Goal: Communication & Community: Answer question/provide support

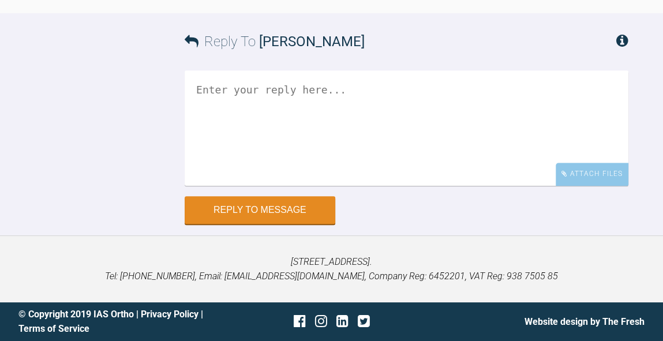
scroll to position [7717, 0]
click at [437, 186] on textarea at bounding box center [407, 127] width 444 height 115
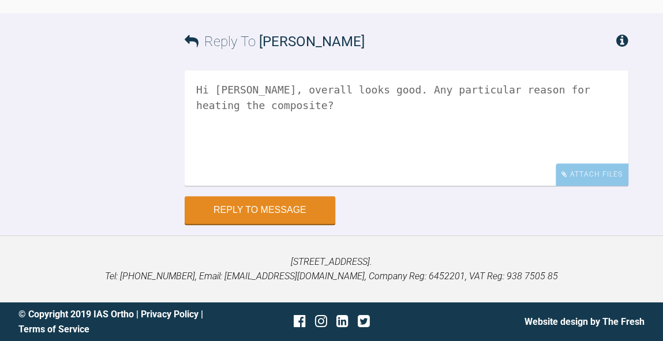
scroll to position [7837, 0]
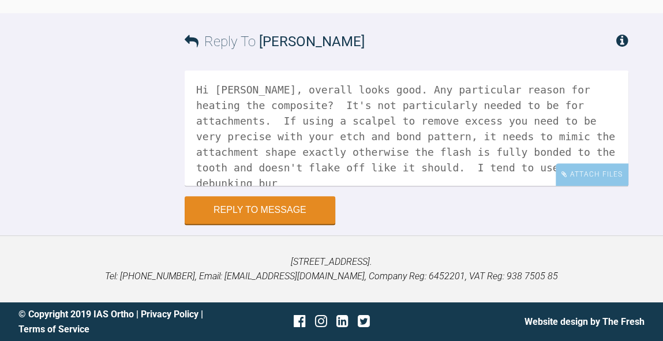
click at [270, 155] on textarea "Hi Andrew, overall looks good. Any particular reason for heating the composite?…" at bounding box center [407, 127] width 444 height 115
click at [306, 158] on textarea "Hi Andrew, overall looks good. Any particular reason for heating the composite?…" at bounding box center [407, 127] width 444 height 115
click at [222, 157] on textarea "Hi Andrew, overall looks good. Any particular reason for heating the composite?…" at bounding box center [407, 127] width 444 height 115
click at [300, 157] on textarea "Hi Andrew, overall looks good. Any particular reason for heating the composite?…" at bounding box center [407, 127] width 444 height 115
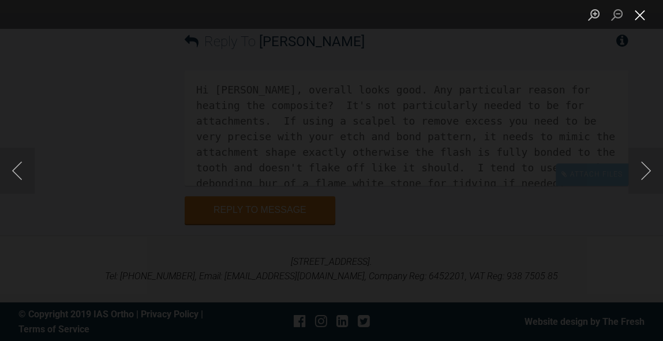
click at [642, 21] on button "Close lightbox" at bounding box center [639, 15] width 23 height 20
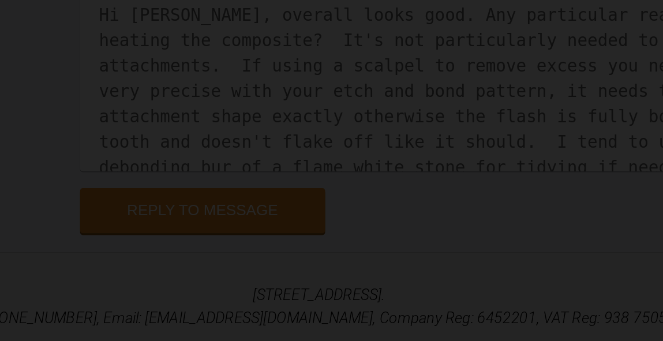
scroll to position [7036, 0]
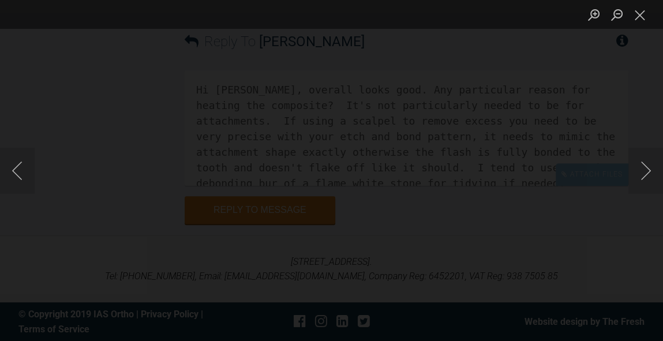
click at [627, 73] on div "Lightbox" at bounding box center [331, 170] width 663 height 341
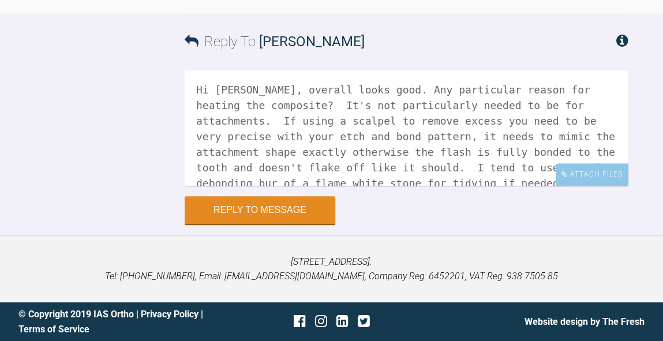
scroll to position [7182, 0]
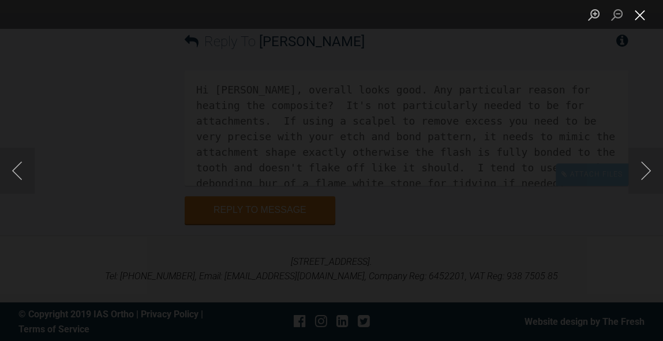
click at [639, 22] on button "Close lightbox" at bounding box center [639, 15] width 23 height 20
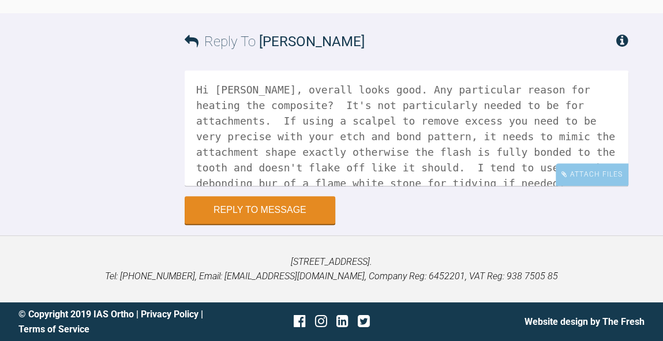
scroll to position [7166, 0]
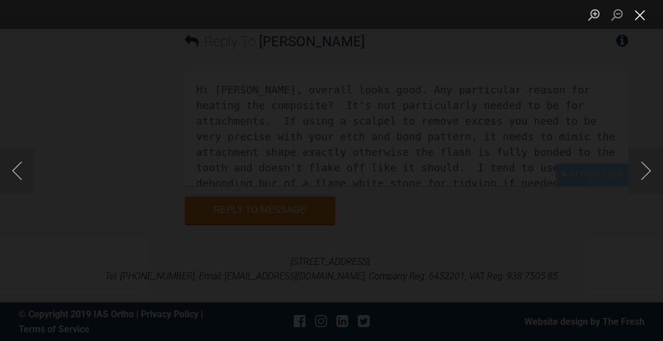
click at [643, 16] on button "Close lightbox" at bounding box center [639, 15] width 23 height 20
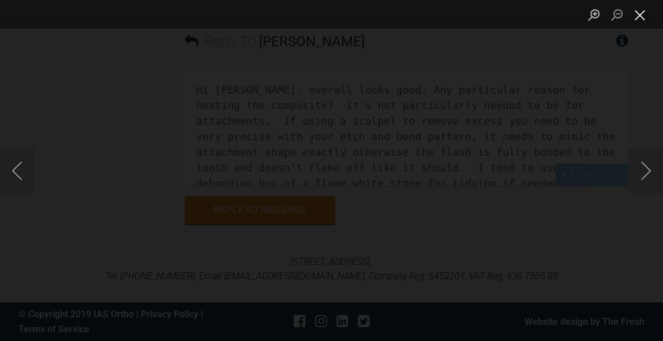
click at [641, 16] on button "Close lightbox" at bounding box center [639, 15] width 23 height 20
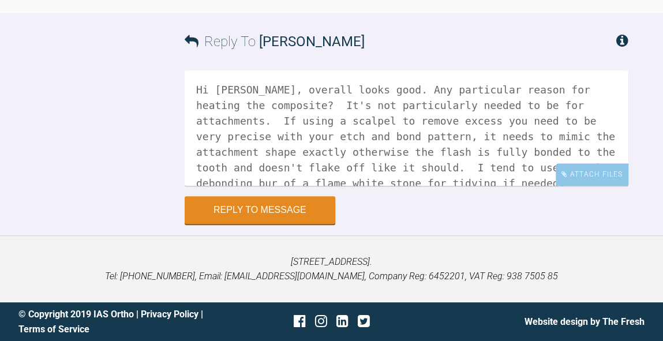
scroll to position [7250, 0]
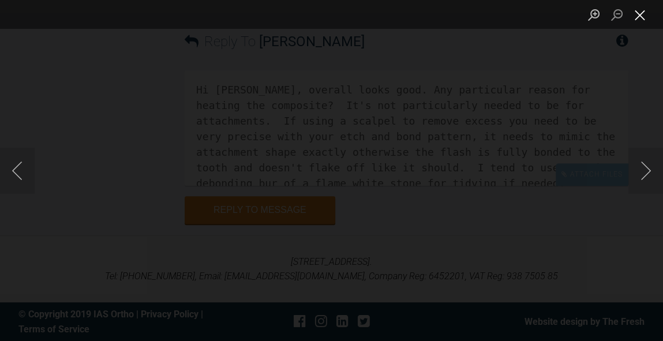
click at [643, 17] on button "Close lightbox" at bounding box center [639, 15] width 23 height 20
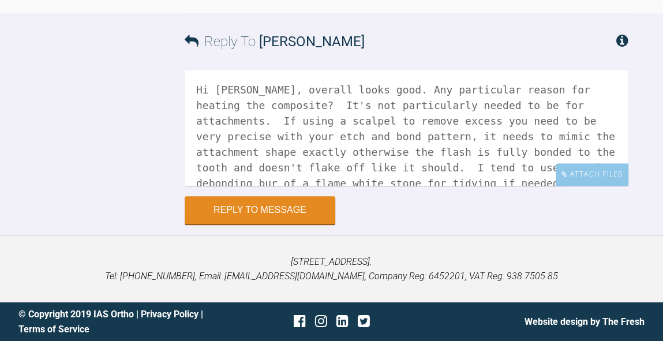
scroll to position [7768, 0]
click at [506, 186] on textarea "Hi Andrew, overall looks good. Any particular reason for heating the composite?…" at bounding box center [407, 127] width 444 height 115
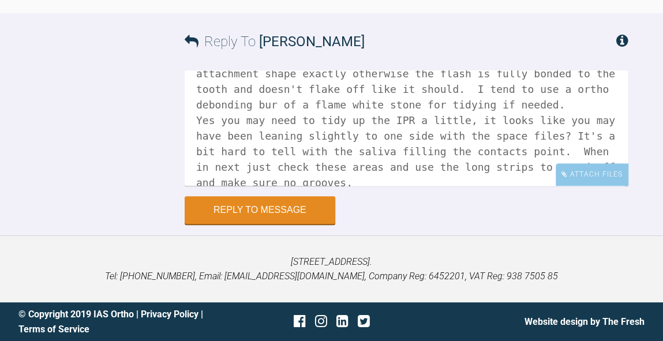
scroll to position [7332, 0]
type textarea "Hi Andrew, overall looks good. Any particular reason for heating the composite?…"
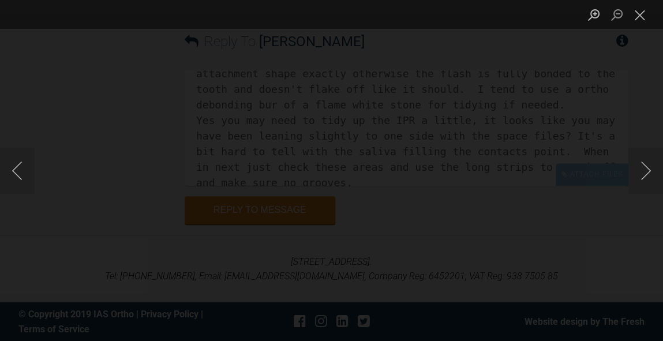
click at [640, 23] on button "Close lightbox" at bounding box center [639, 15] width 23 height 20
click at [642, 17] on button "Close lightbox" at bounding box center [639, 15] width 23 height 20
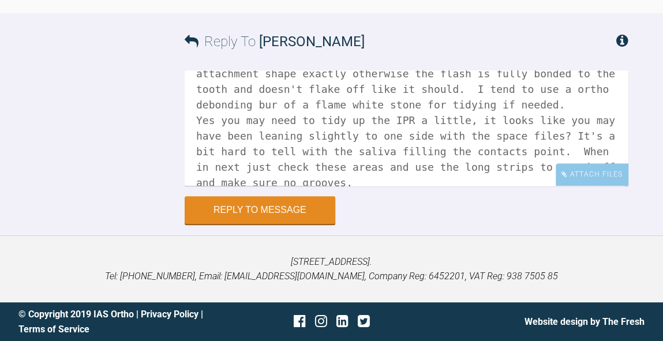
scroll to position [7087, 0]
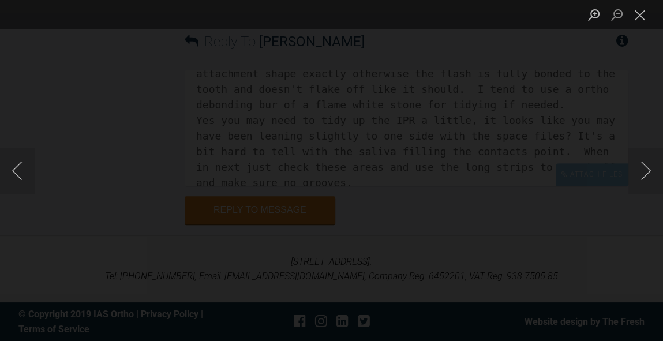
click at [640, 13] on button "Close lightbox" at bounding box center [639, 15] width 23 height 20
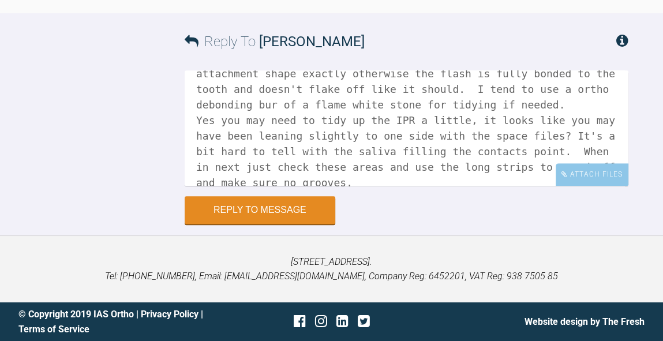
scroll to position [7838, 0]
click at [591, 177] on div "Attach Files" at bounding box center [592, 174] width 73 height 23
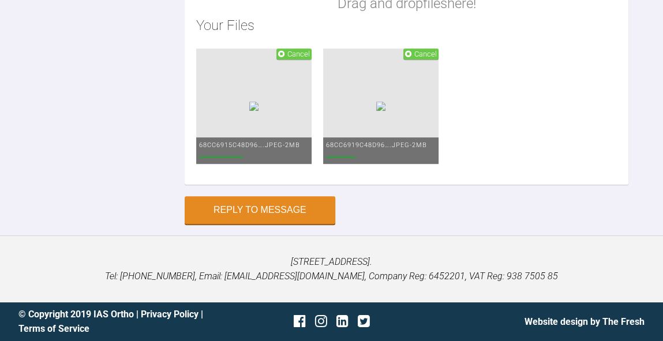
scroll to position [8067, 0]
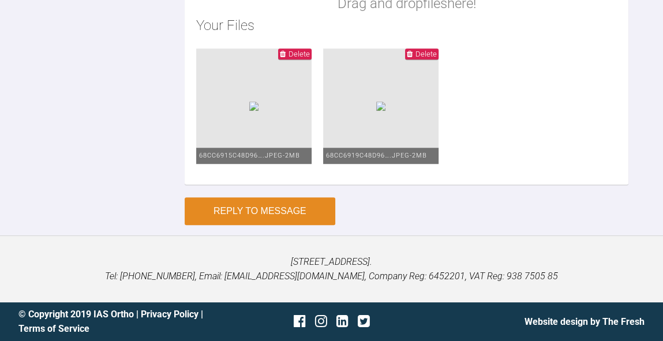
click at [272, 225] on button "Reply to Message" at bounding box center [260, 211] width 151 height 28
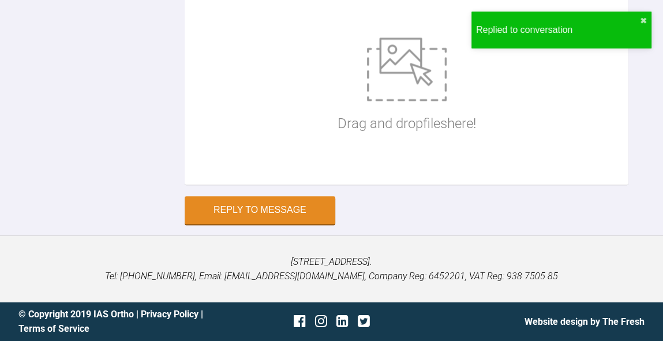
scroll to position [8071, 0]
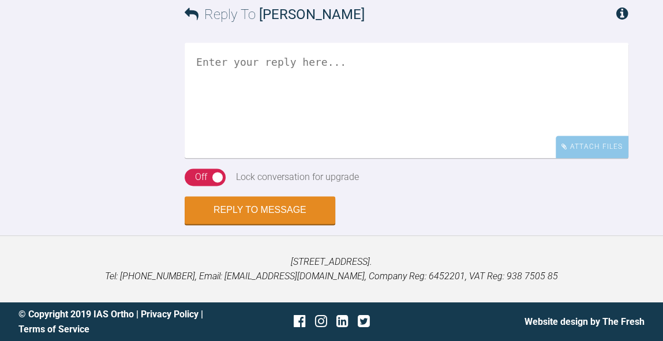
scroll to position [5106, 0]
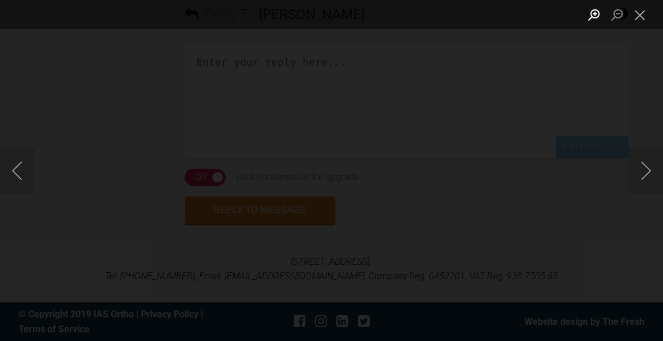
click at [597, 19] on button "Zoom in" at bounding box center [593, 15] width 23 height 20
click at [642, 17] on button "Close lightbox" at bounding box center [639, 15] width 23 height 20
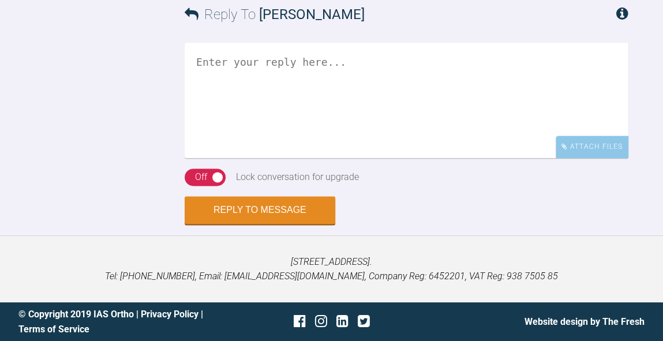
scroll to position [5347, 0]
click at [497, 158] on textarea at bounding box center [407, 100] width 444 height 115
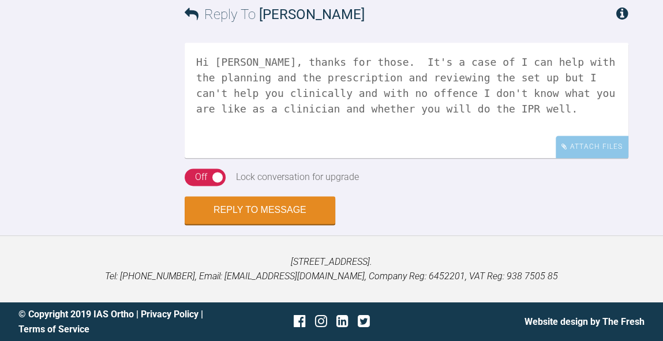
click at [431, 158] on textarea "Hi [PERSON_NAME], thanks for those. It's a case of I can help with the planning…" at bounding box center [407, 100] width 444 height 115
click at [500, 158] on textarea "Hi [PERSON_NAME], thanks for those. It's a case of I can help with the planning…" at bounding box center [407, 100] width 444 height 115
click at [482, 158] on textarea "Hi [PERSON_NAME], thanks for those. It's a case of I can help with the planning…" at bounding box center [407, 100] width 444 height 115
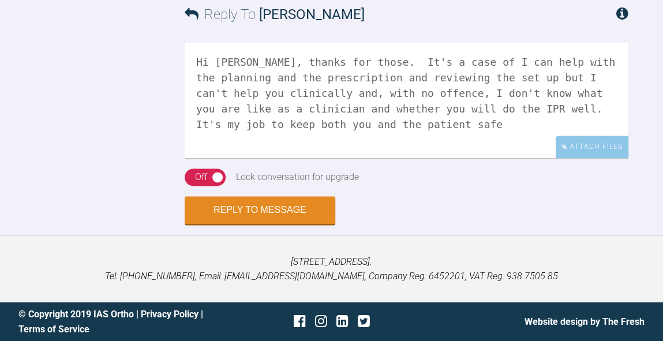
click at [285, 158] on textarea "Hi [PERSON_NAME], thanks for those. It's a case of I can help with the planning…" at bounding box center [407, 100] width 444 height 115
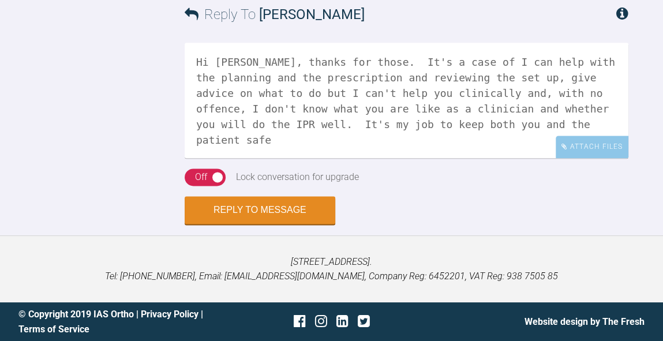
click at [527, 158] on textarea "Hi [PERSON_NAME], thanks for those. It's a case of I can help with the planning…" at bounding box center [407, 100] width 444 height 115
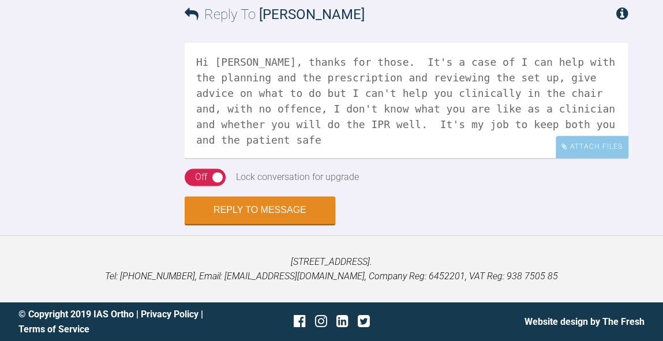
click at [614, 158] on textarea "Hi [PERSON_NAME], thanks for those. It's a case of I can help with the planning…" at bounding box center [407, 100] width 444 height 115
click at [450, 158] on textarea "Hi [PERSON_NAME], thanks for those. It's a case of I can help with the planning…" at bounding box center [407, 100] width 444 height 115
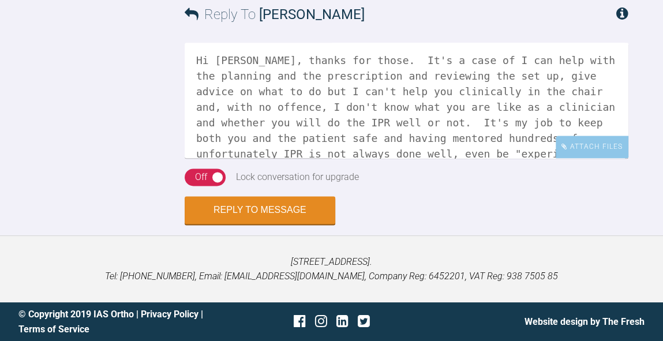
scroll to position [30, 0]
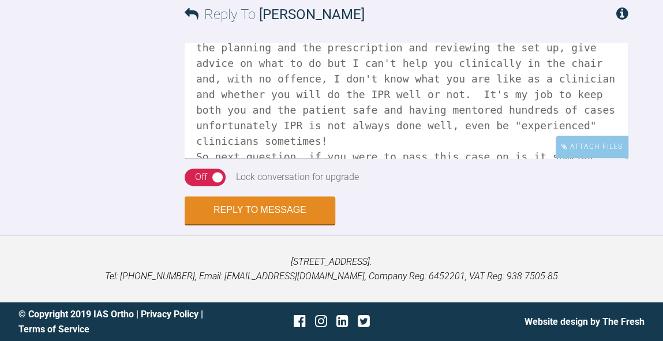
click at [269, 158] on textarea "Hi [PERSON_NAME], thanks for those. It's a case of I can help with the planning…" at bounding box center [407, 100] width 444 height 115
click at [415, 158] on textarea "Hi [PERSON_NAME], thanks for those. It's a case of I can help with the planning…" at bounding box center [407, 100] width 444 height 115
click at [356, 158] on textarea "Hi [PERSON_NAME], thanks for those. It's a case of I can help with the planning…" at bounding box center [407, 100] width 444 height 115
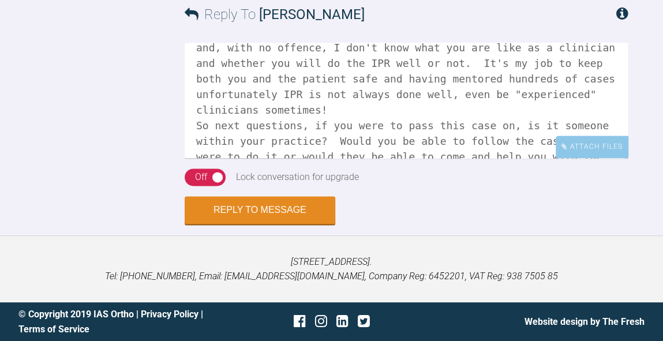
scroll to position [60, 0]
click at [605, 63] on textarea "Hi [PERSON_NAME], thanks for those. It's a case of I can help with the planning…" at bounding box center [407, 100] width 444 height 115
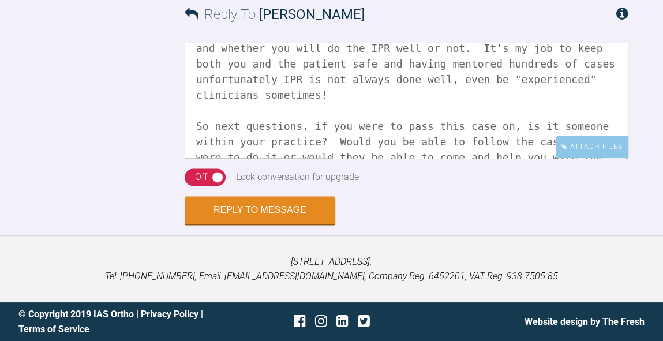
scroll to position [76, 0]
click at [353, 134] on textarea "Hi [PERSON_NAME], thanks for those. It's a case of I can help with the planning…" at bounding box center [407, 100] width 444 height 115
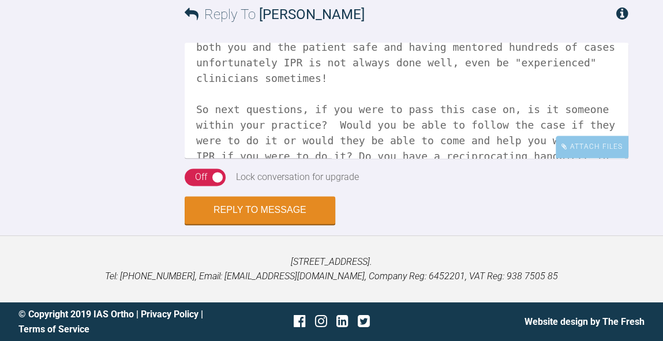
scroll to position [121, 0]
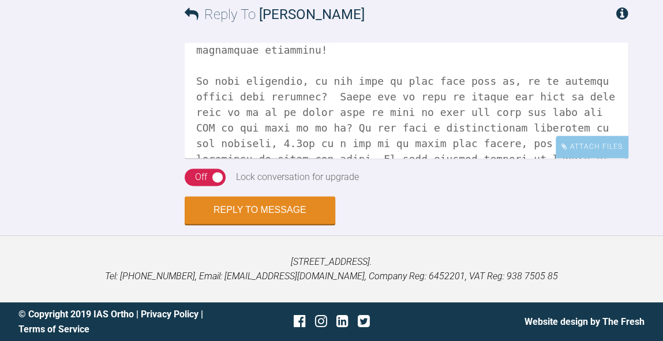
click at [400, 138] on textarea at bounding box center [407, 100] width 444 height 115
click at [474, 143] on textarea at bounding box center [407, 100] width 444 height 115
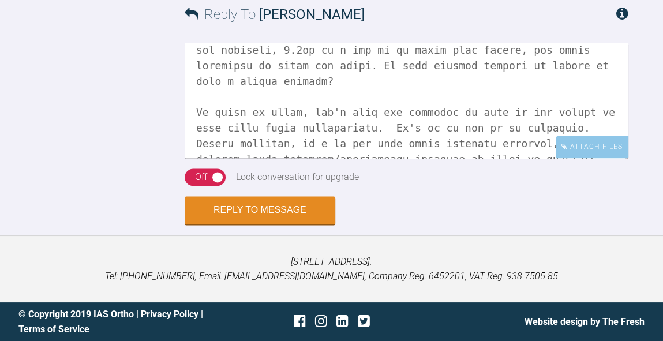
scroll to position [243, 0]
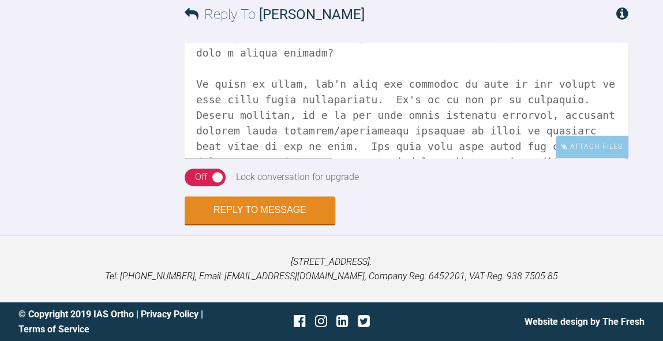
drag, startPoint x: 535, startPoint y: 125, endPoint x: 535, endPoint y: 131, distance: 6.3
click at [535, 131] on textarea at bounding box center [407, 100] width 444 height 115
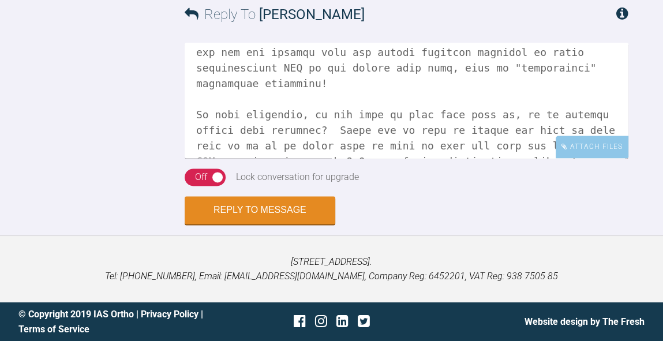
scroll to position [5492, 0]
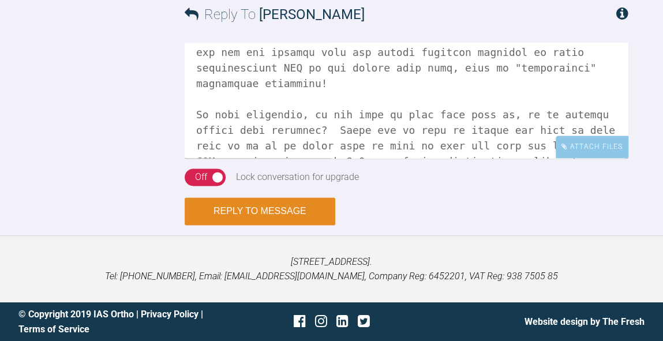
type textarea "Hi [PERSON_NAME], thanks for those. It's a case of I can help with the planning…"
click at [298, 216] on button "Reply to Message" at bounding box center [260, 211] width 151 height 28
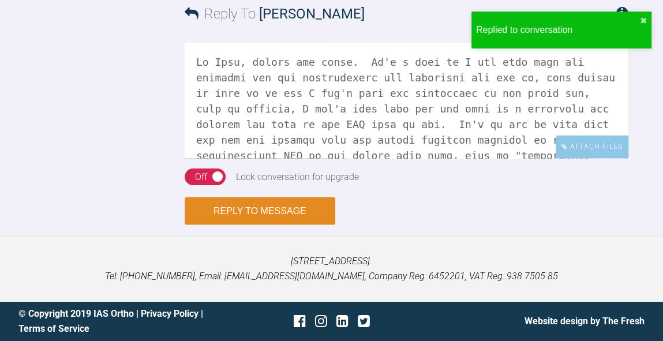
scroll to position [5709, 0]
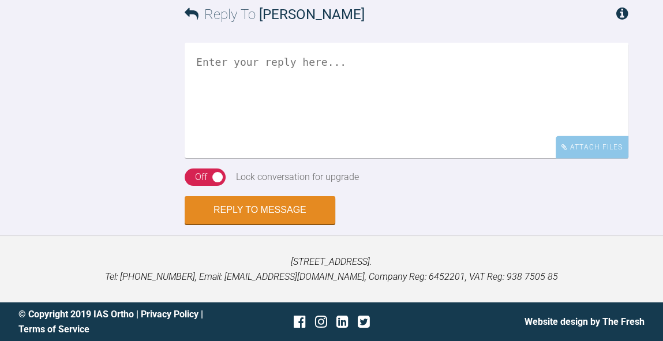
scroll to position [1604, 0]
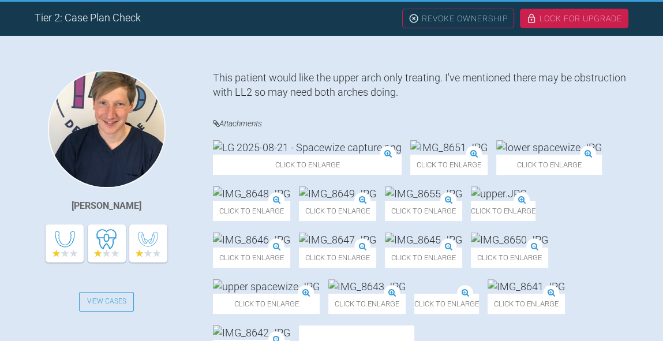
scroll to position [235, 0]
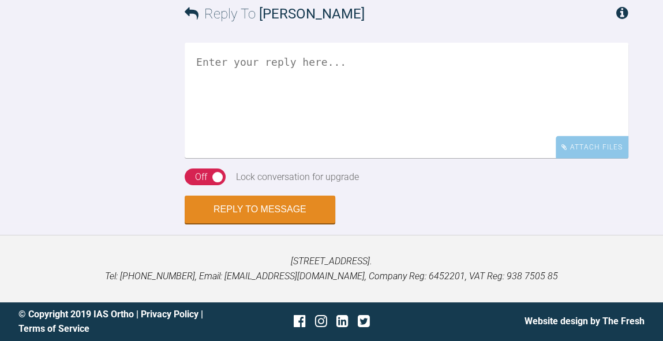
click at [425, 116] on textarea at bounding box center [407, 100] width 444 height 115
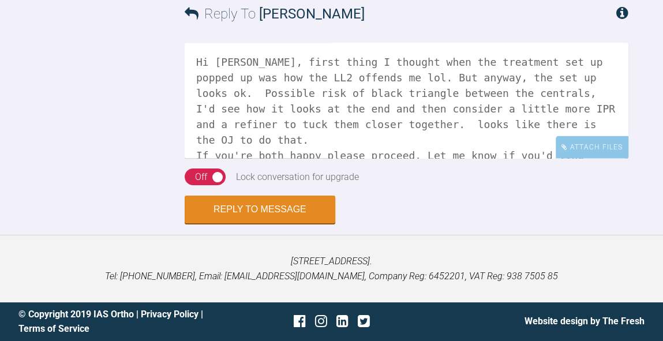
scroll to position [2, 0]
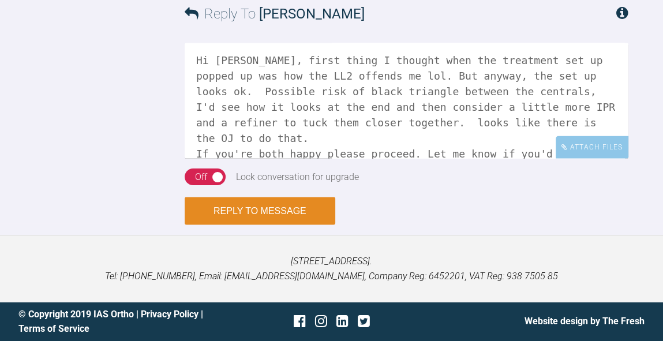
type textarea "Hi Jack, first thing I thought when the treatment set up popped up was how the …"
click at [283, 216] on button "Reply to Message" at bounding box center [260, 211] width 151 height 28
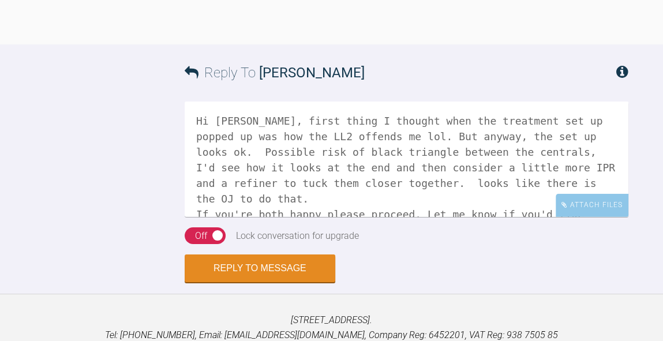
scroll to position [2003, 0]
